Goal: Transaction & Acquisition: Subscribe to service/newsletter

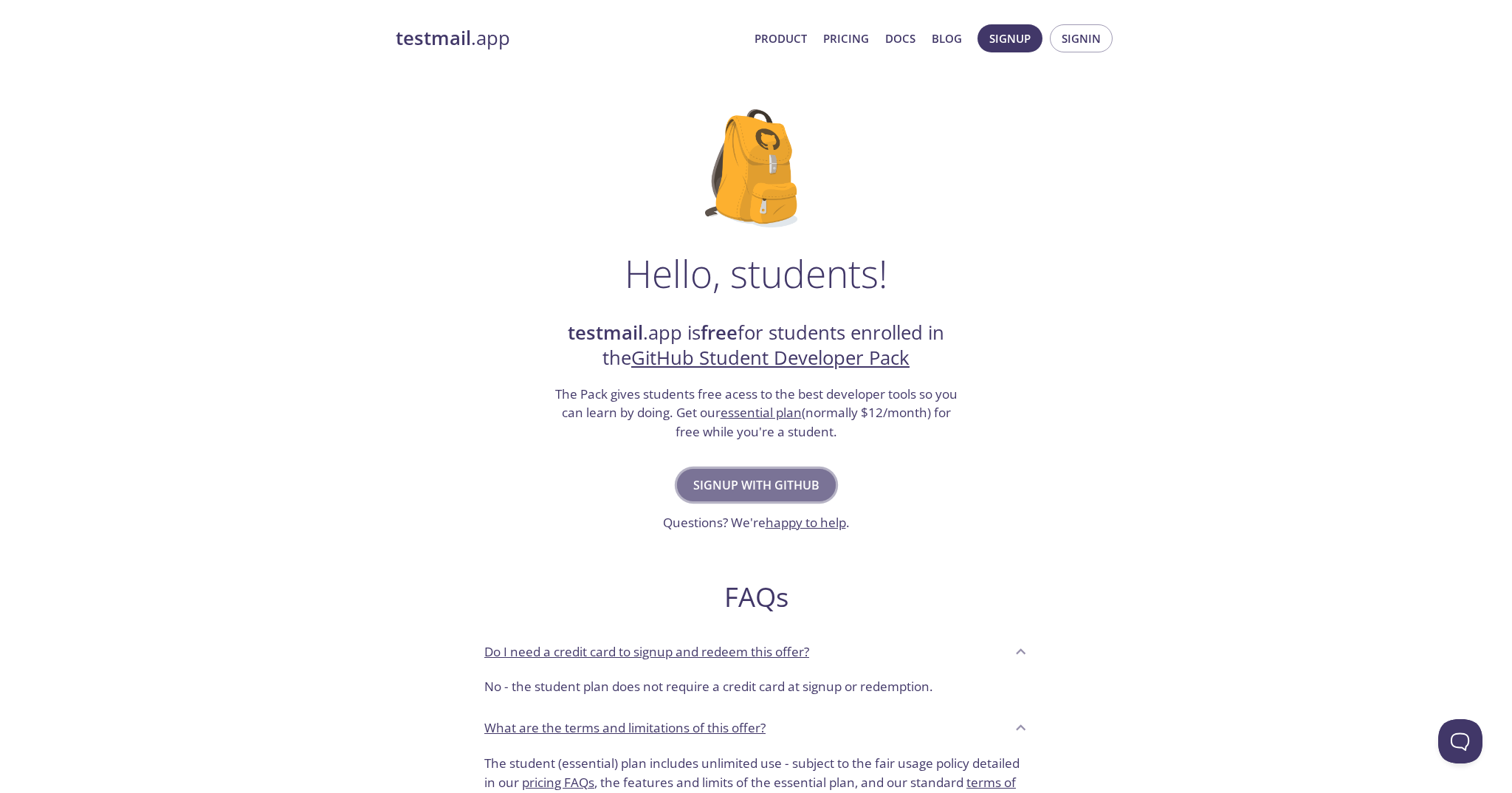
click at [722, 482] on span "Signup with GitHub" at bounding box center [756, 485] width 126 height 21
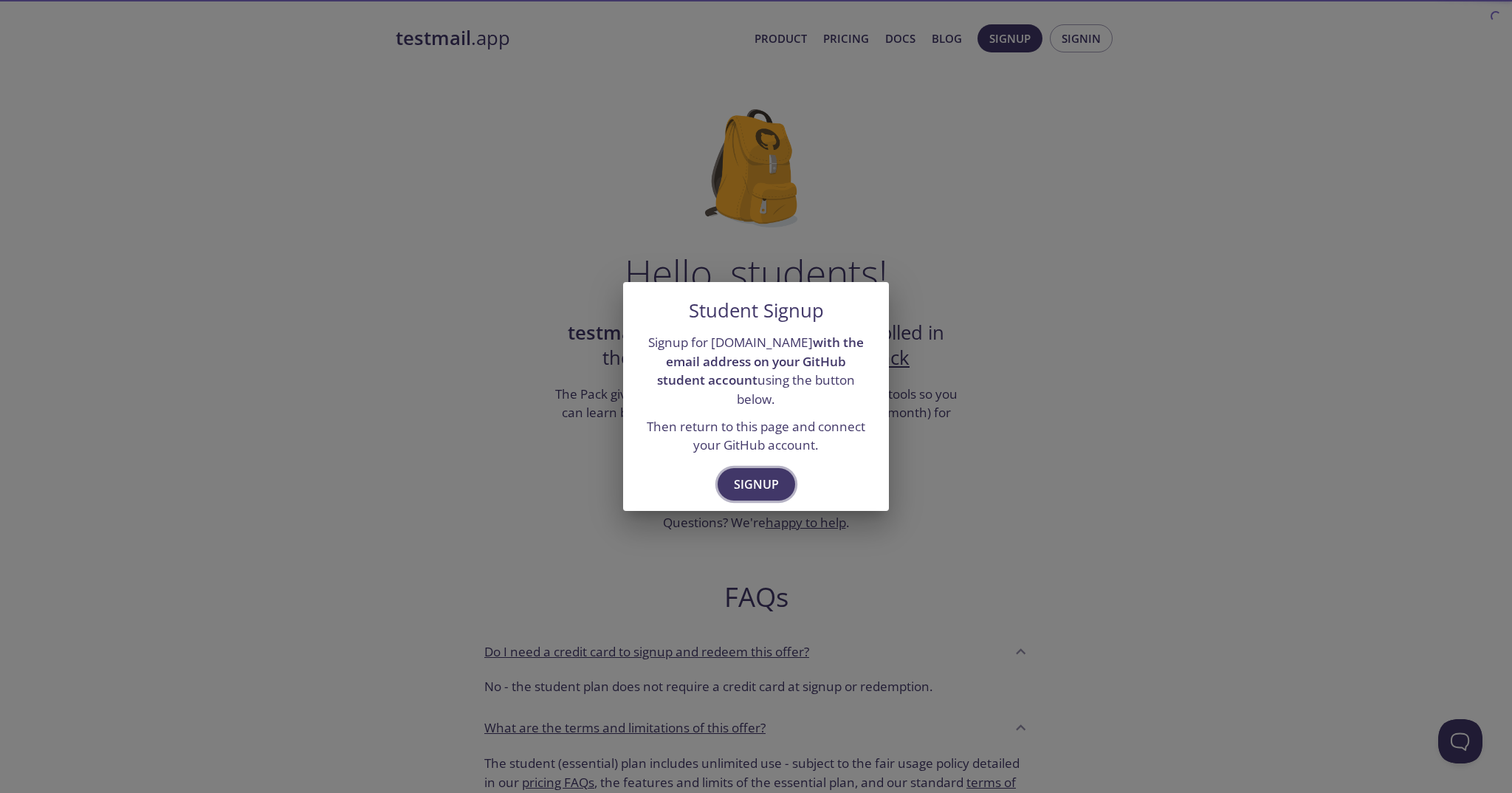
click at [725, 471] on button "Signup" at bounding box center [756, 484] width 78 height 32
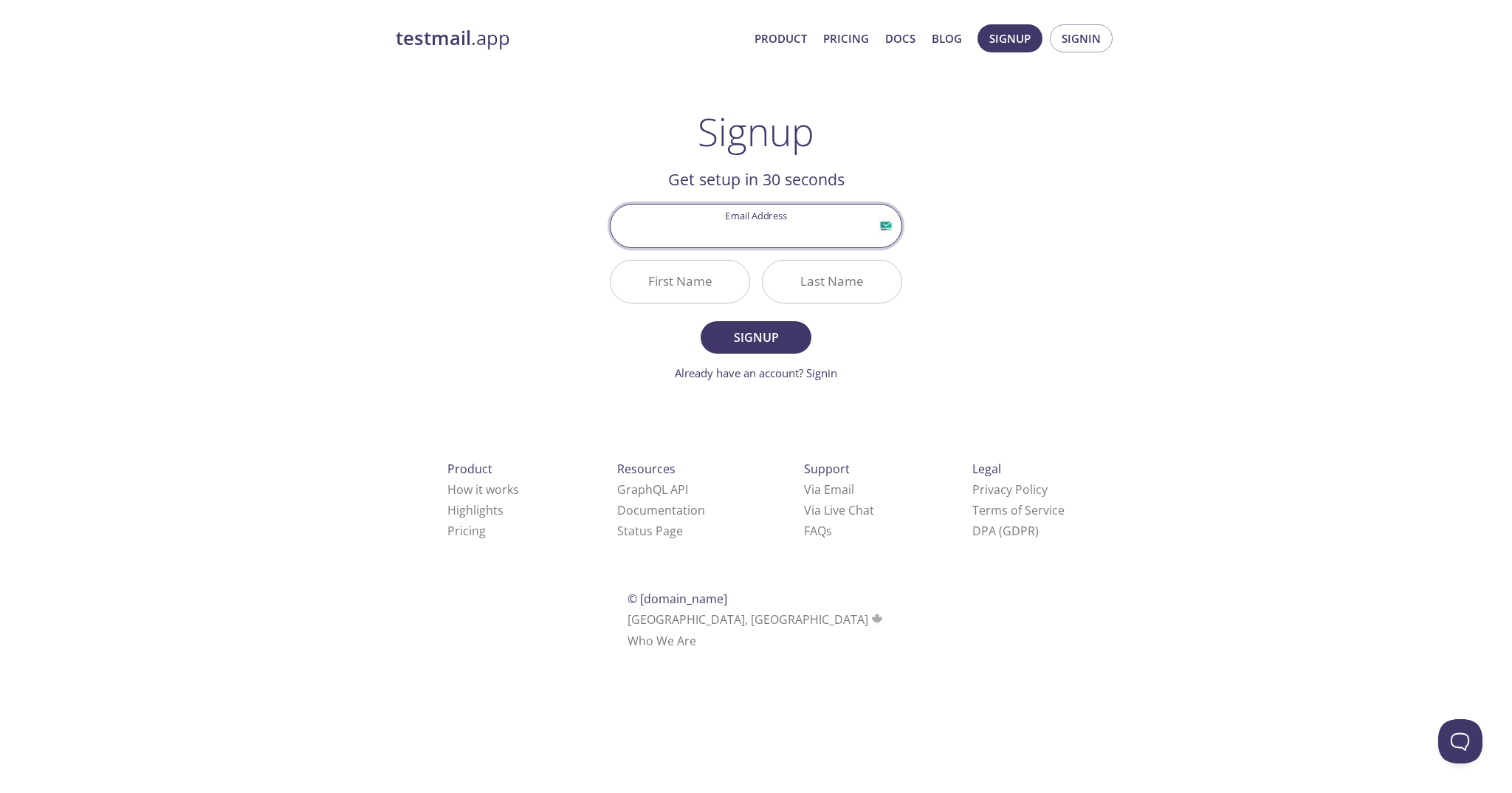
click at [763, 229] on input "Email Address" at bounding box center [756, 226] width 291 height 42
click at [1025, 175] on div "testmail .app Product Pricing Docs Blog Signup Signin Signup Get setup in 30 se…" at bounding box center [755, 353] width 756 height 678
click at [773, 211] on input "Email Address" at bounding box center [756, 226] width 291 height 42
click at [753, 229] on input "[EMAIL_ADDRESS][DOMAIN_NAME]" at bounding box center [756, 226] width 291 height 42
click at [773, 238] on input "[EMAIL_ADDRESS][DOMAIN_NAME]" at bounding box center [756, 226] width 291 height 42
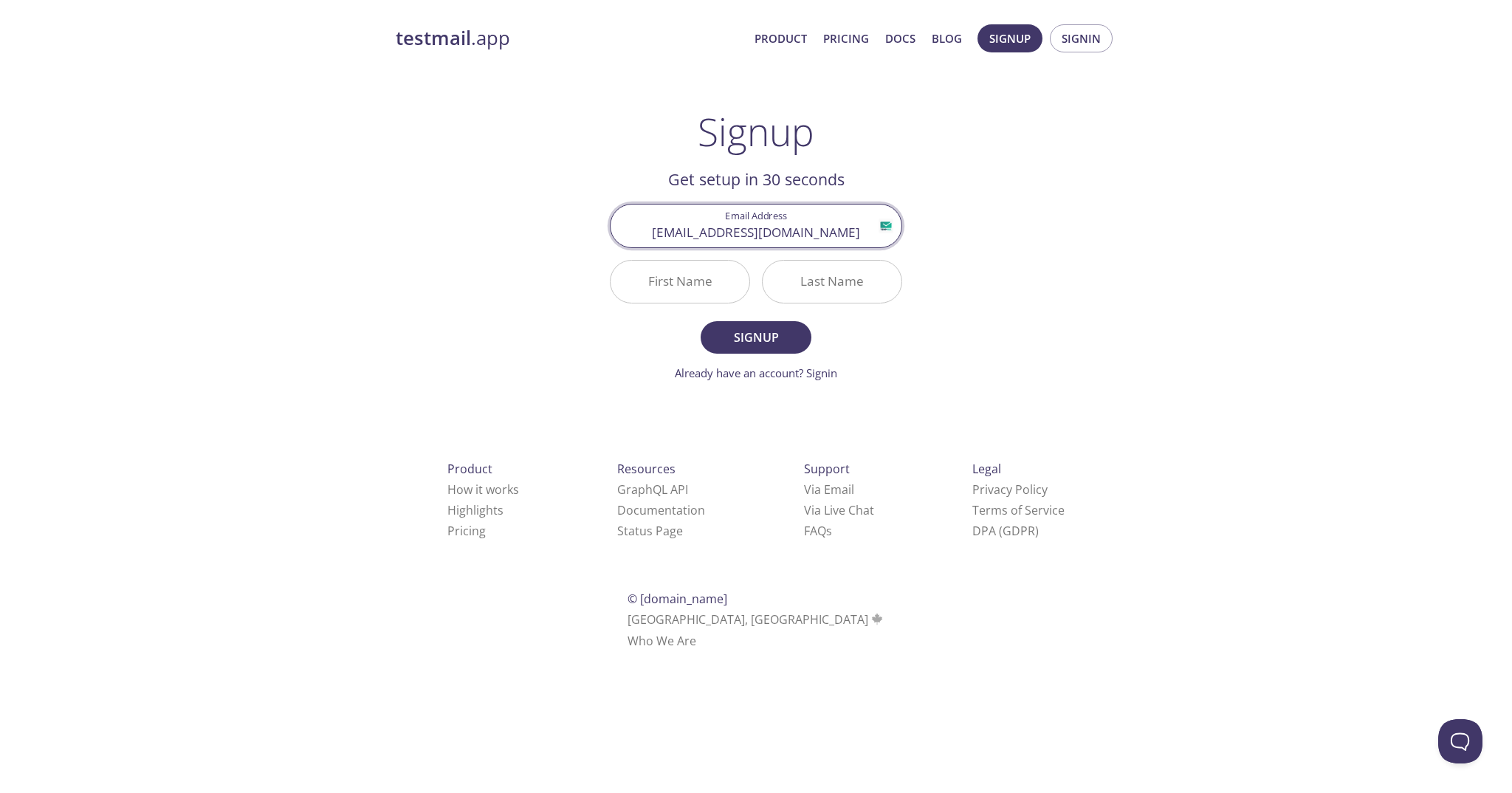
type input "[EMAIL_ADDRESS][DOMAIN_NAME]"
click at [705, 281] on input "First Name" at bounding box center [679, 282] width 139 height 42
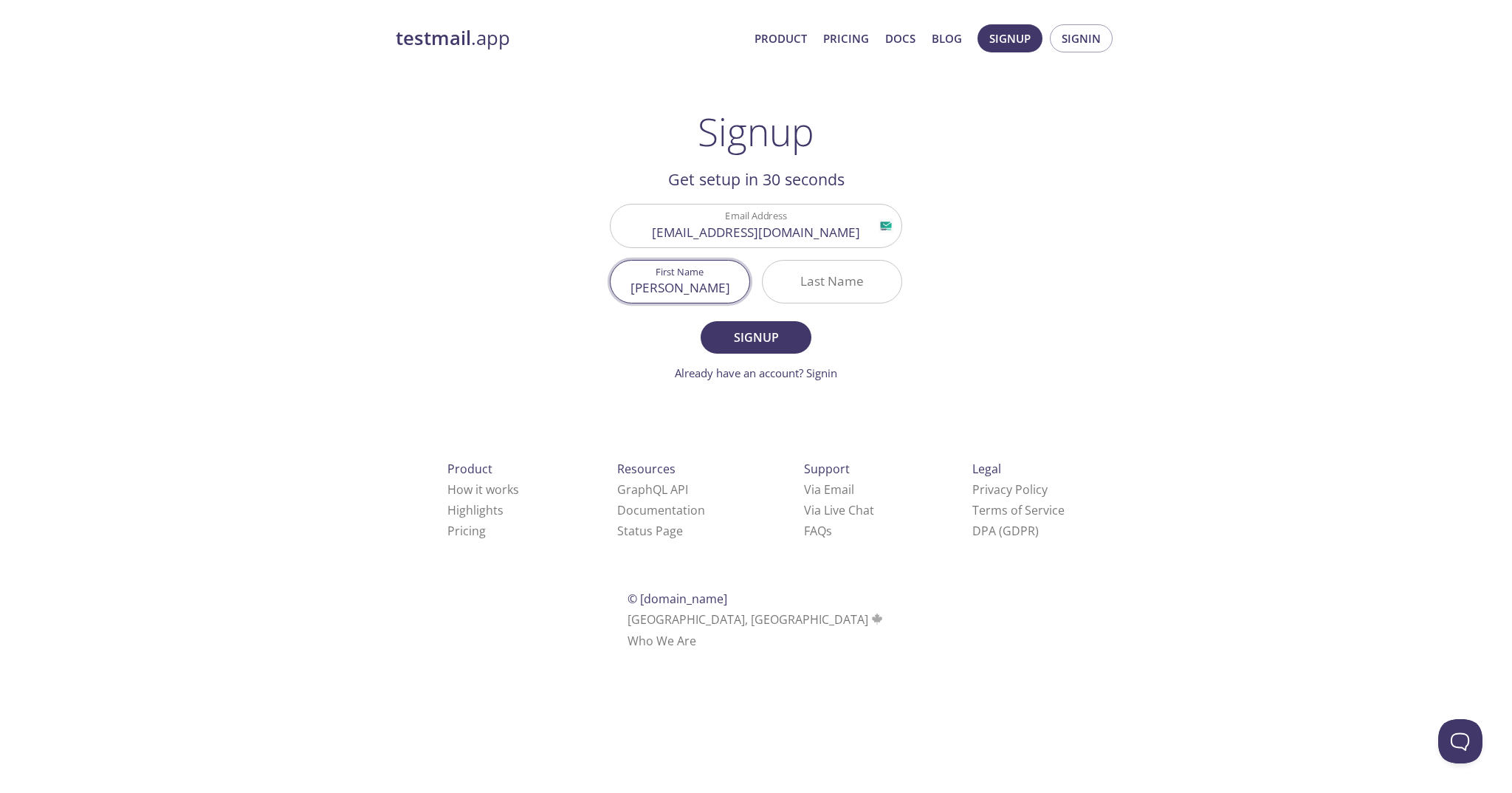
type input "[PERSON_NAME]"
type input "Akram"
click at [700, 321] on button "Signup" at bounding box center [755, 337] width 111 height 32
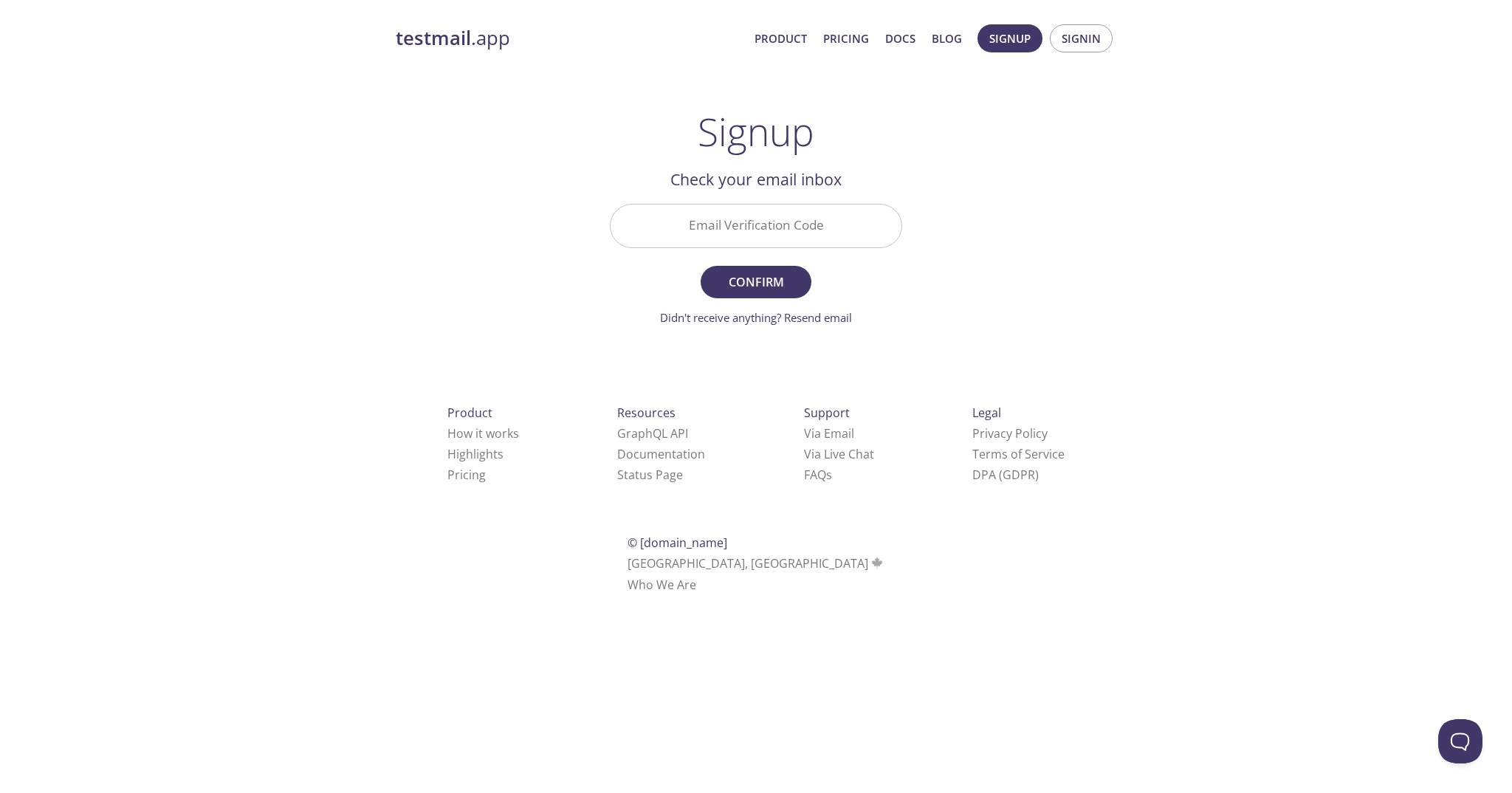
click at [720, 223] on input "Email Verification Code" at bounding box center [756, 226] width 291 height 42
click at [819, 316] on link "Didn't receive anything? Resend email" at bounding box center [756, 318] width 192 height 15
click at [712, 209] on input "Email Verification Code" at bounding box center [756, 226] width 291 height 42
paste input "UYCXKWE"
type input "UYCXKWE"
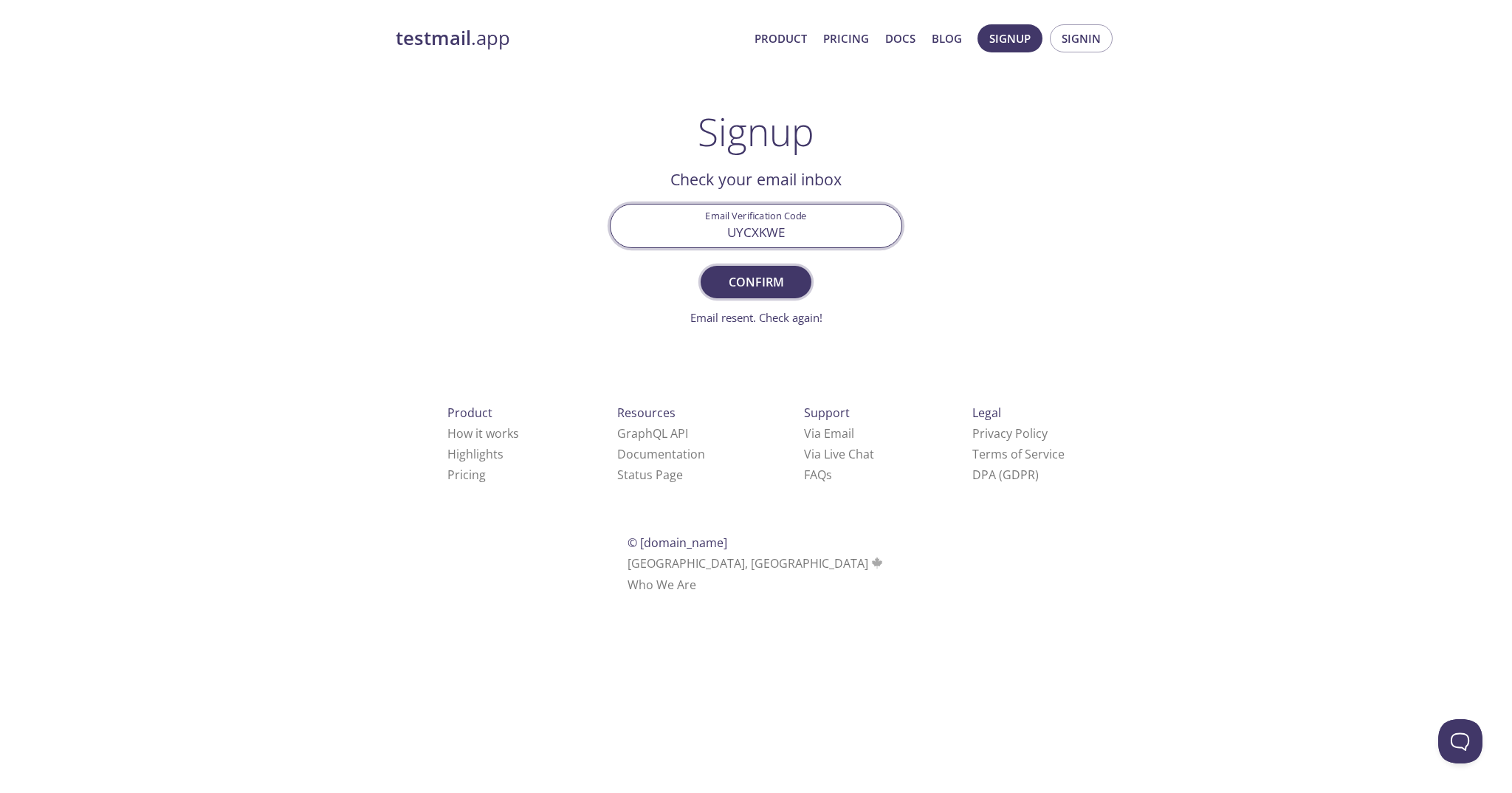
click at [734, 294] on button "Confirm" at bounding box center [755, 282] width 111 height 32
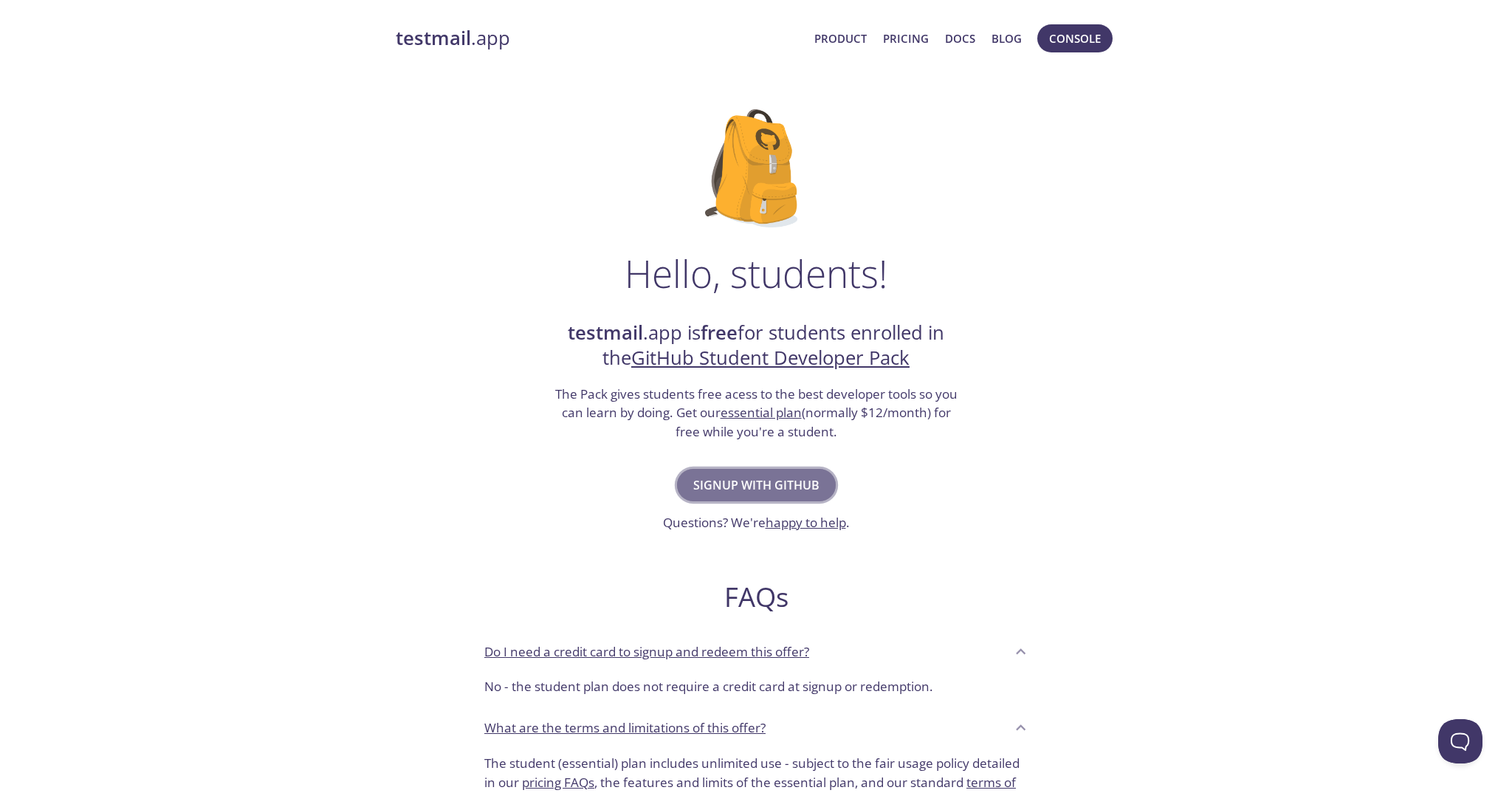
click at [715, 479] on span "Signup with GitHub" at bounding box center [756, 485] width 126 height 21
